Goal: Information Seeking & Learning: Learn about a topic

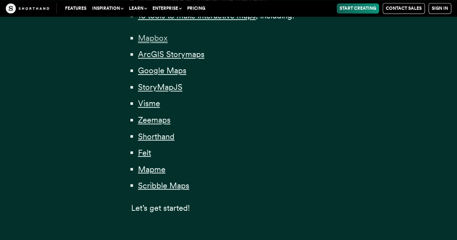
scroll to position [537, 0]
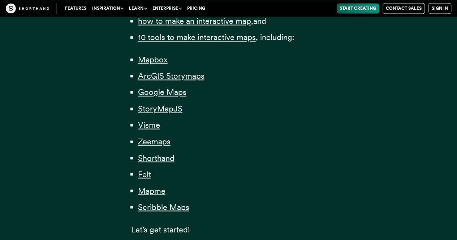
drag, startPoint x: 143, startPoint y: 62, endPoint x: 155, endPoint y: 66, distance: 11.9
click at [155, 66] on li "Mapbox" at bounding box center [232, 59] width 188 height 13
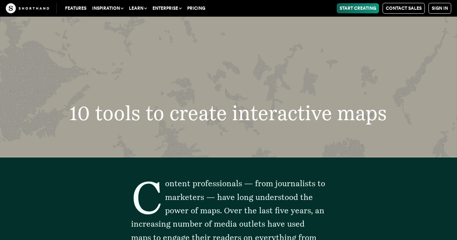
scroll to position [2621, 0]
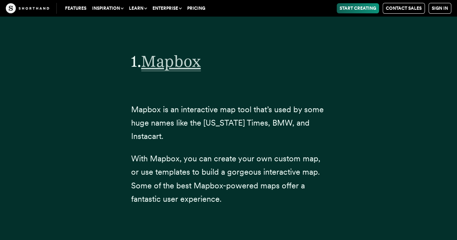
click at [169, 52] on span "Mapbox" at bounding box center [171, 62] width 60 height 20
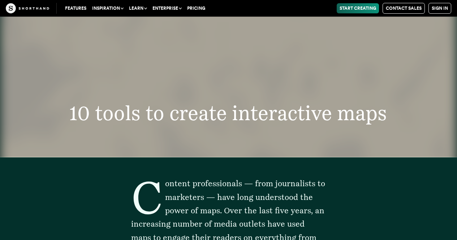
scroll to position [8631, 0]
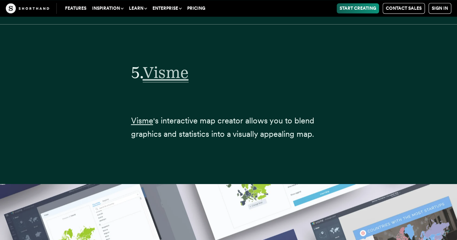
click at [165, 63] on span "Visme" at bounding box center [166, 73] width 46 height 20
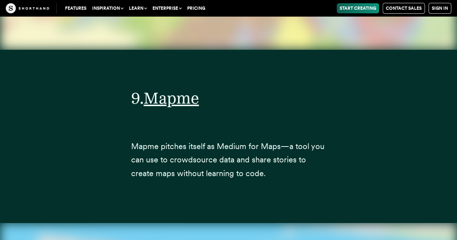
scroll to position [13647, 0]
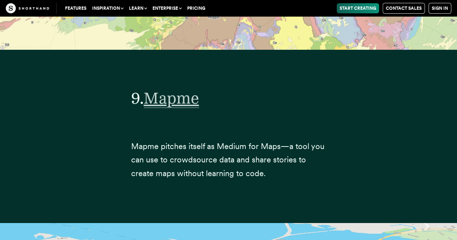
click at [197, 89] on span "Mapme" at bounding box center [171, 99] width 55 height 20
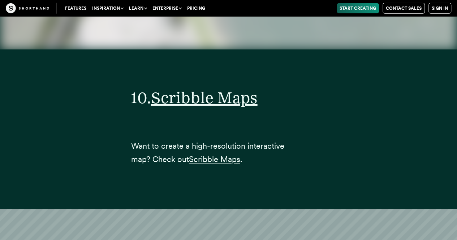
scroll to position [14898, 0]
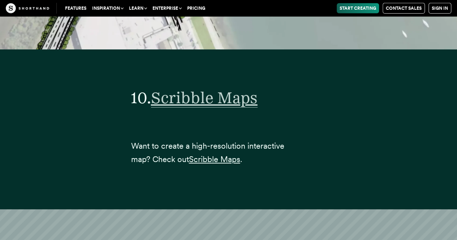
click at [173, 88] on span "Scribble Maps" at bounding box center [204, 98] width 107 height 20
